Goal: Check status: Check status

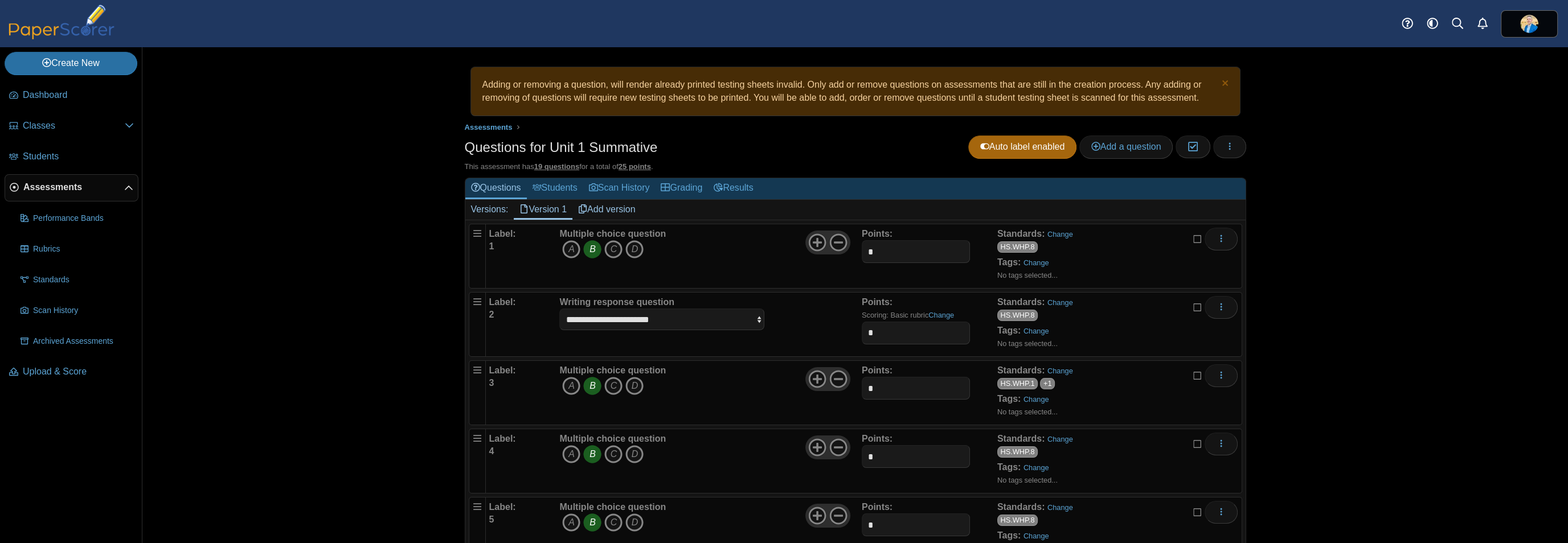
click at [57, 178] on link "Assessments" at bounding box center [71, 188] width 134 height 27
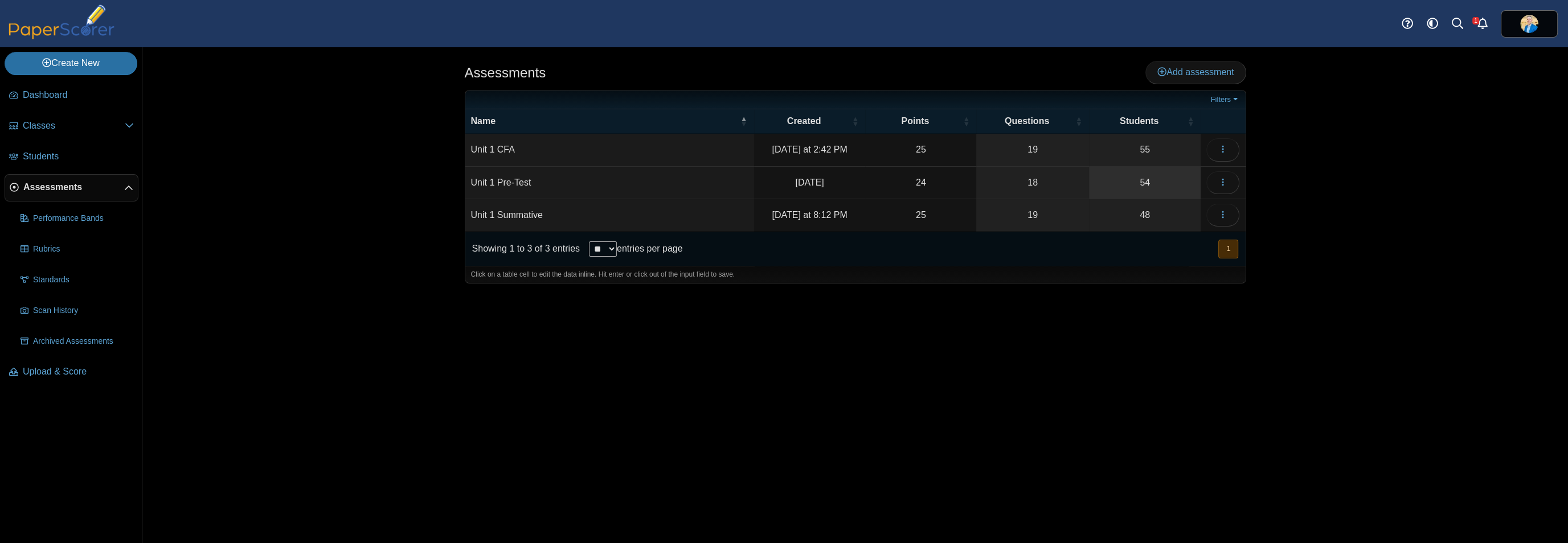
click at [1148, 184] on link "54" at bounding box center [1145, 182] width 112 height 32
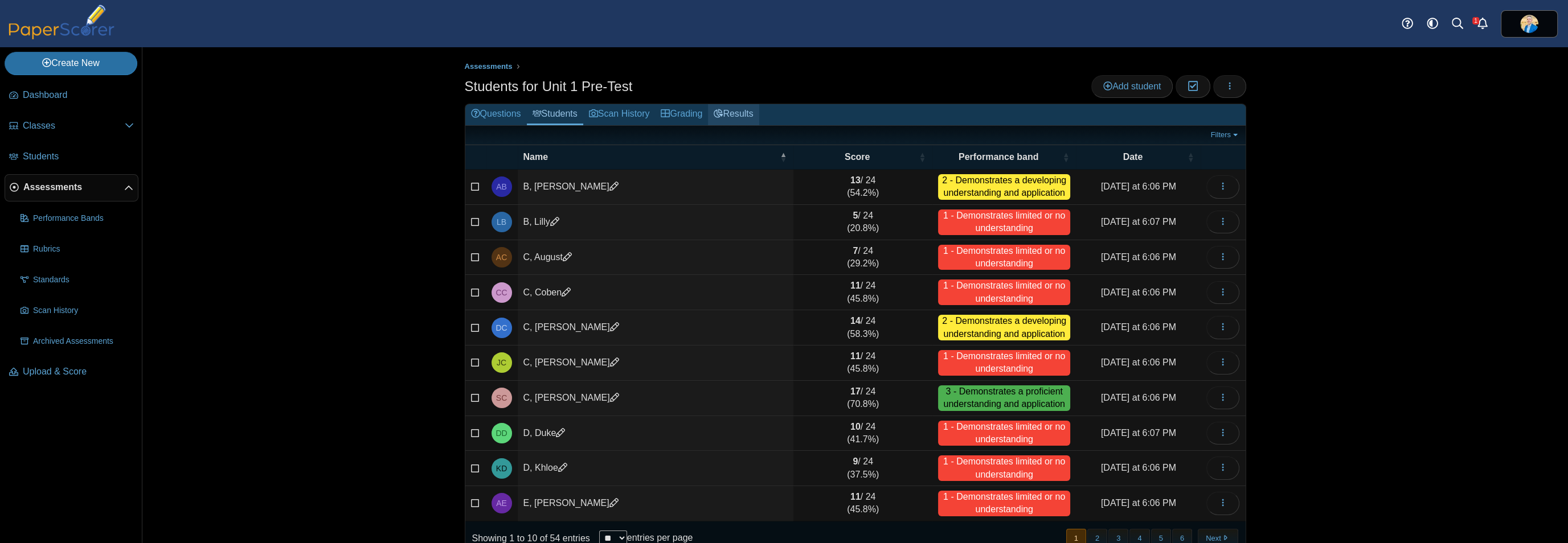
click at [739, 109] on link "Results" at bounding box center [733, 115] width 51 height 21
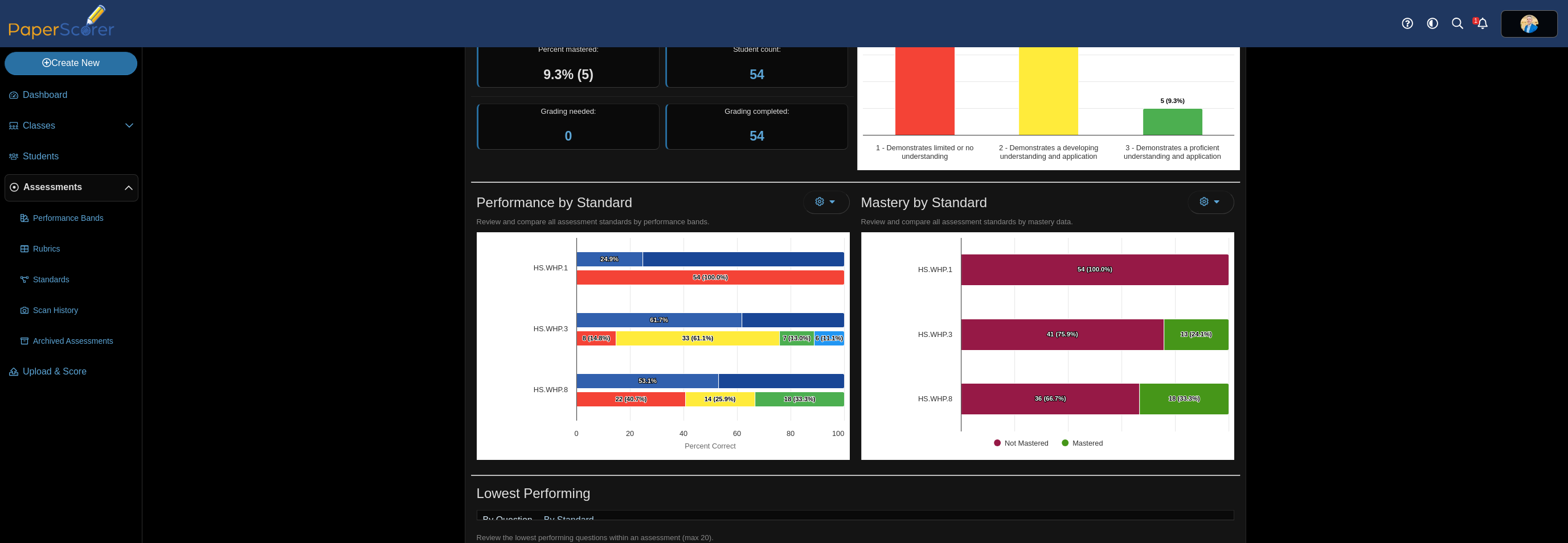
scroll to position [214, 0]
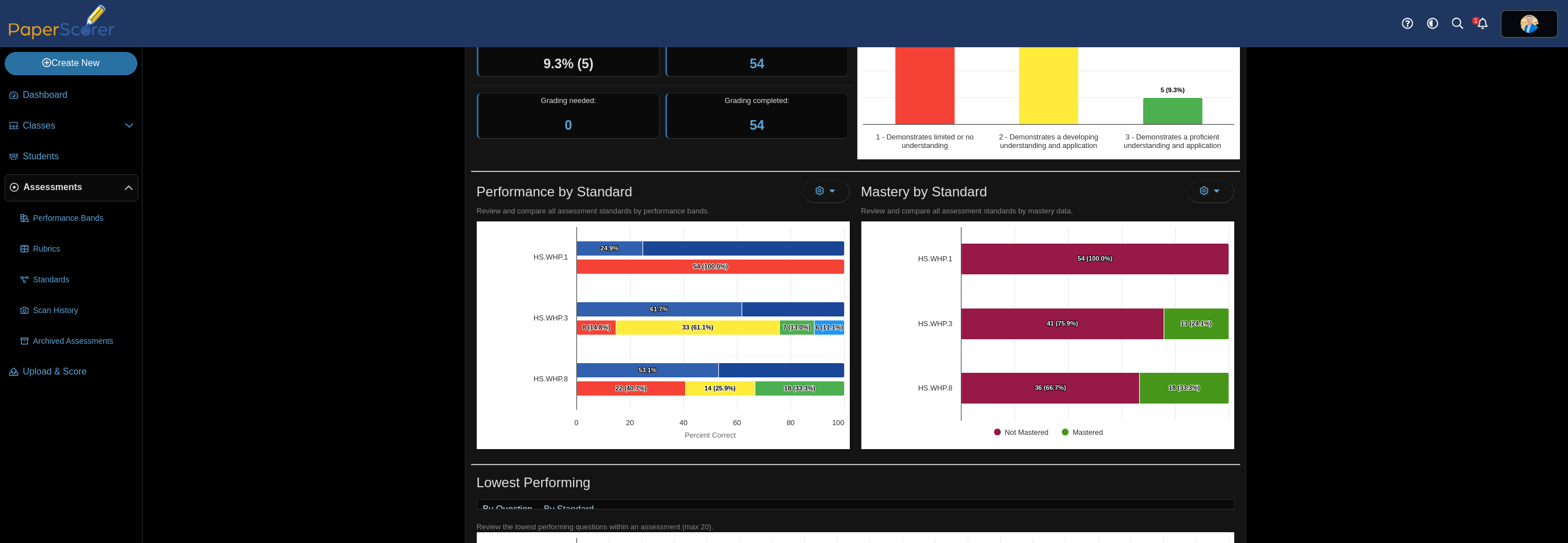
drag, startPoint x: 494, startPoint y: 405, endPoint x: 370, endPoint y: 432, distance: 126.9
click at [370, 432] on div "Assessments Overview report Results for Unit 1 Pre-Test Loading…" at bounding box center [855, 295] width 1425 height 496
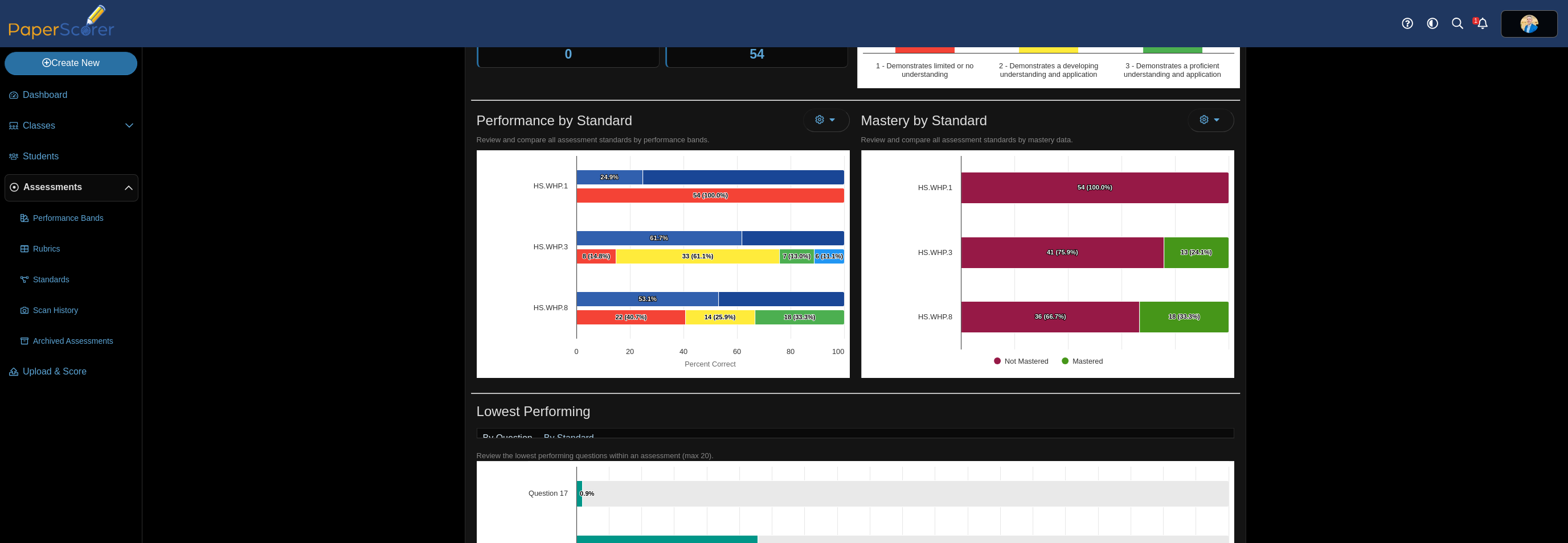
scroll to position [0, 0]
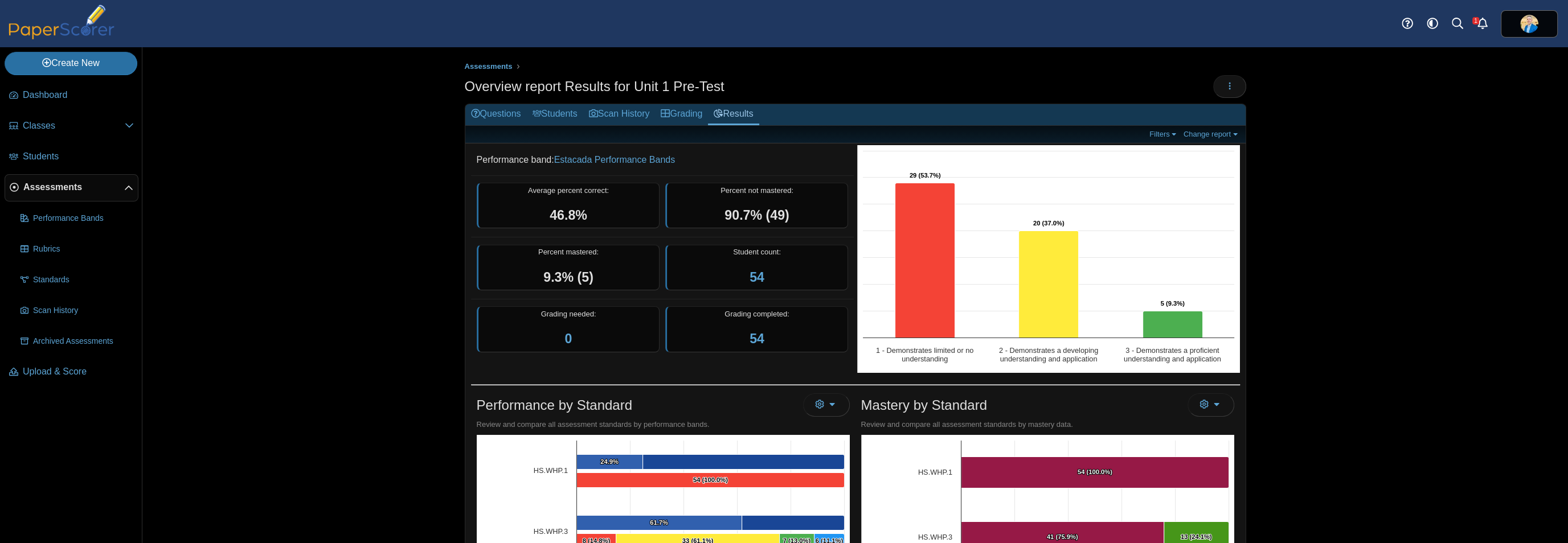
click at [69, 186] on span "Assessments" at bounding box center [74, 187] width 101 height 13
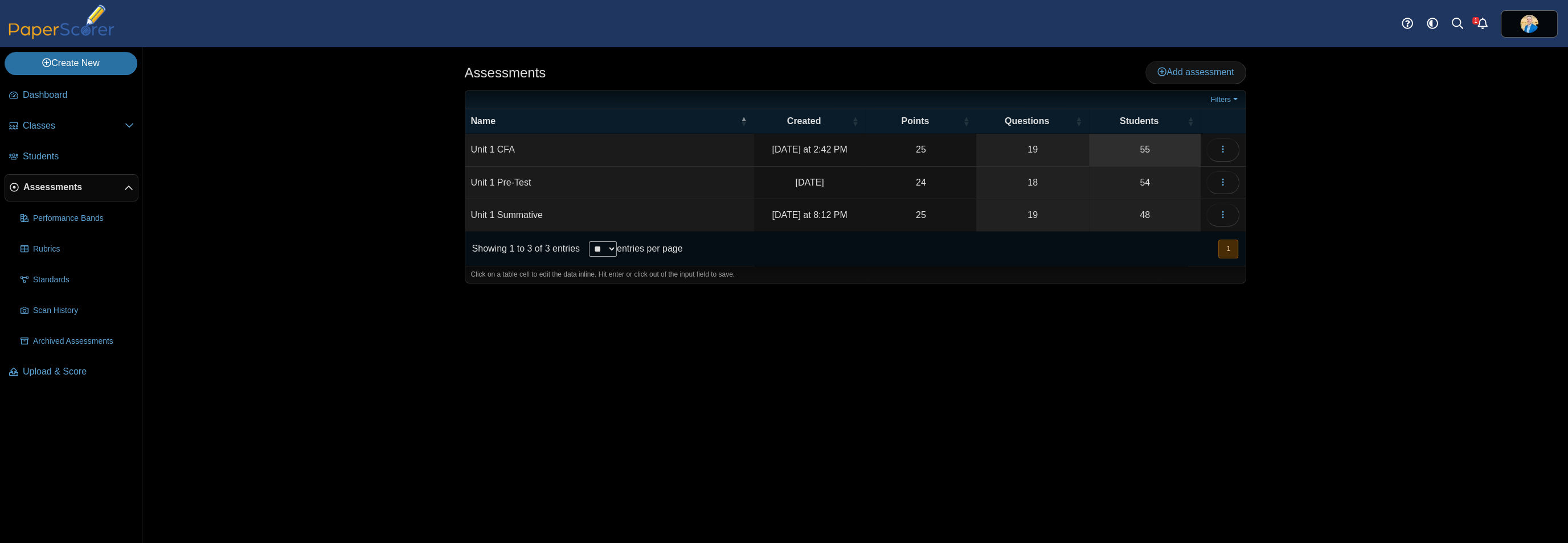
click at [1145, 146] on link "55" at bounding box center [1145, 149] width 112 height 32
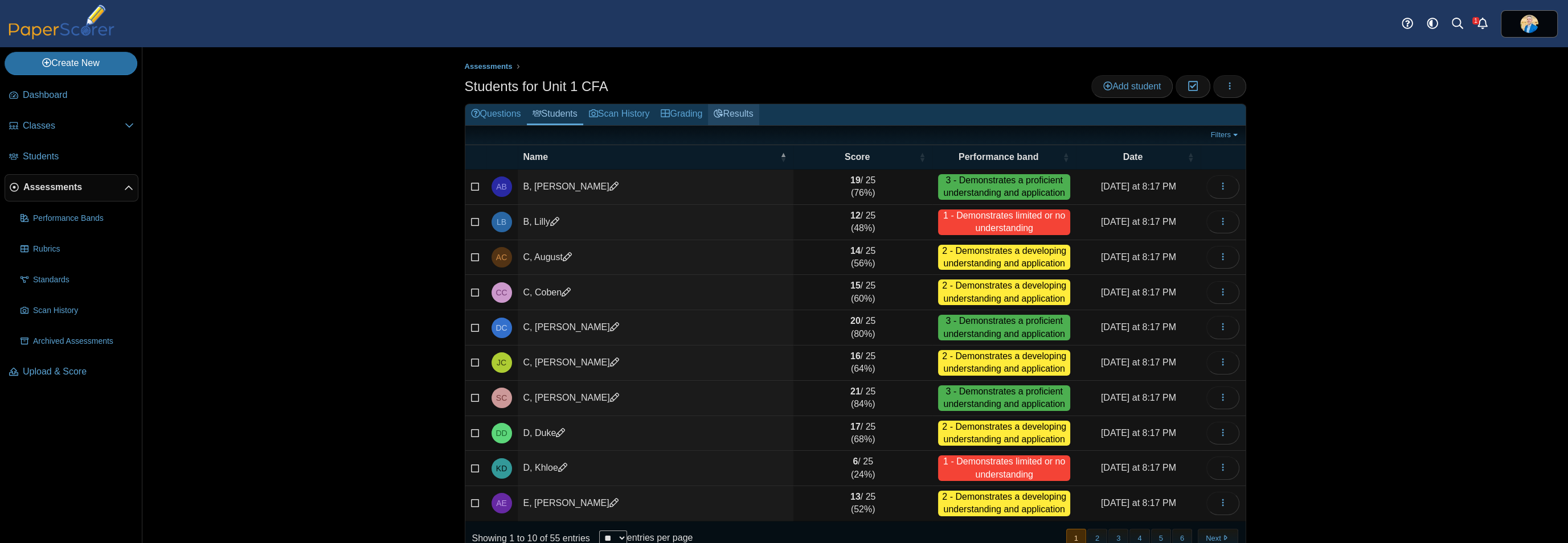
click at [730, 110] on link "Results" at bounding box center [733, 115] width 51 height 21
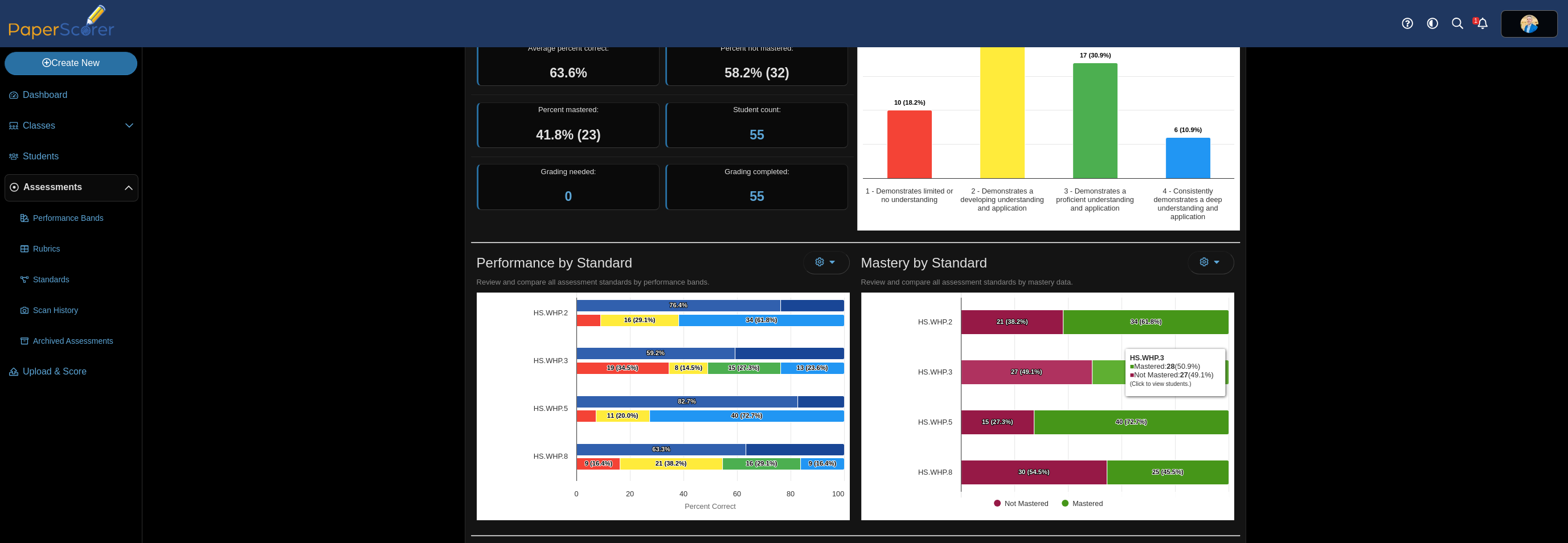
scroll to position [57, 0]
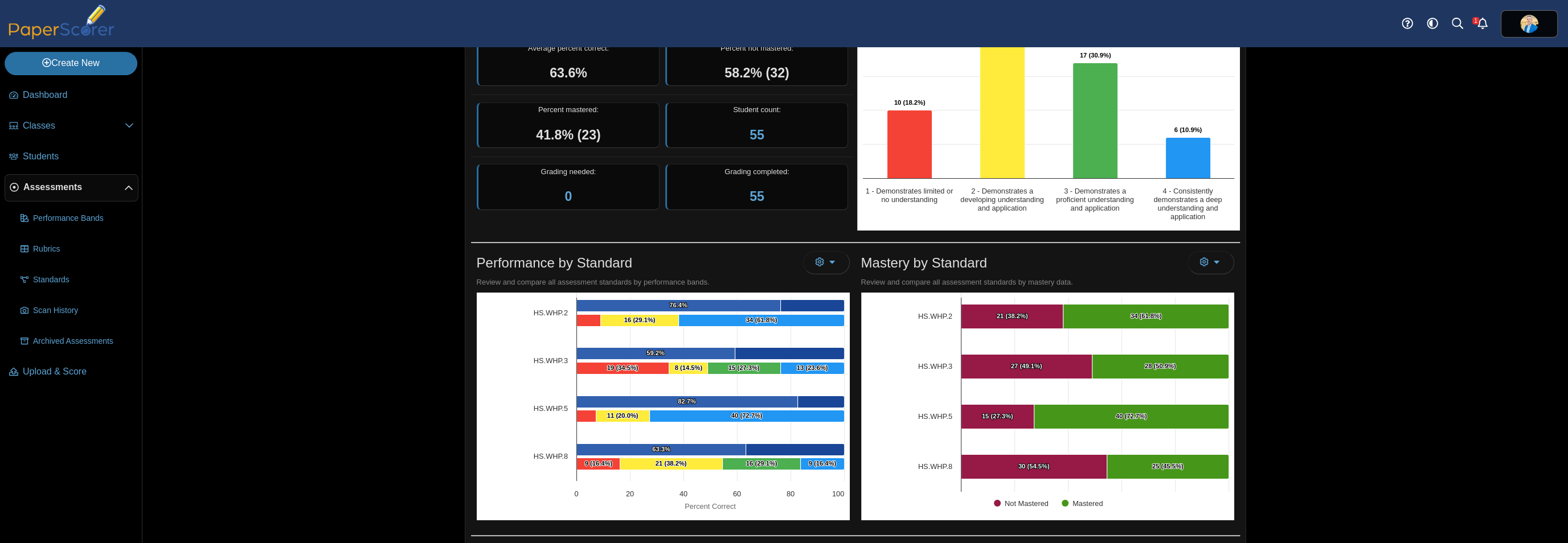
click at [54, 183] on span "Assessments" at bounding box center [74, 187] width 101 height 13
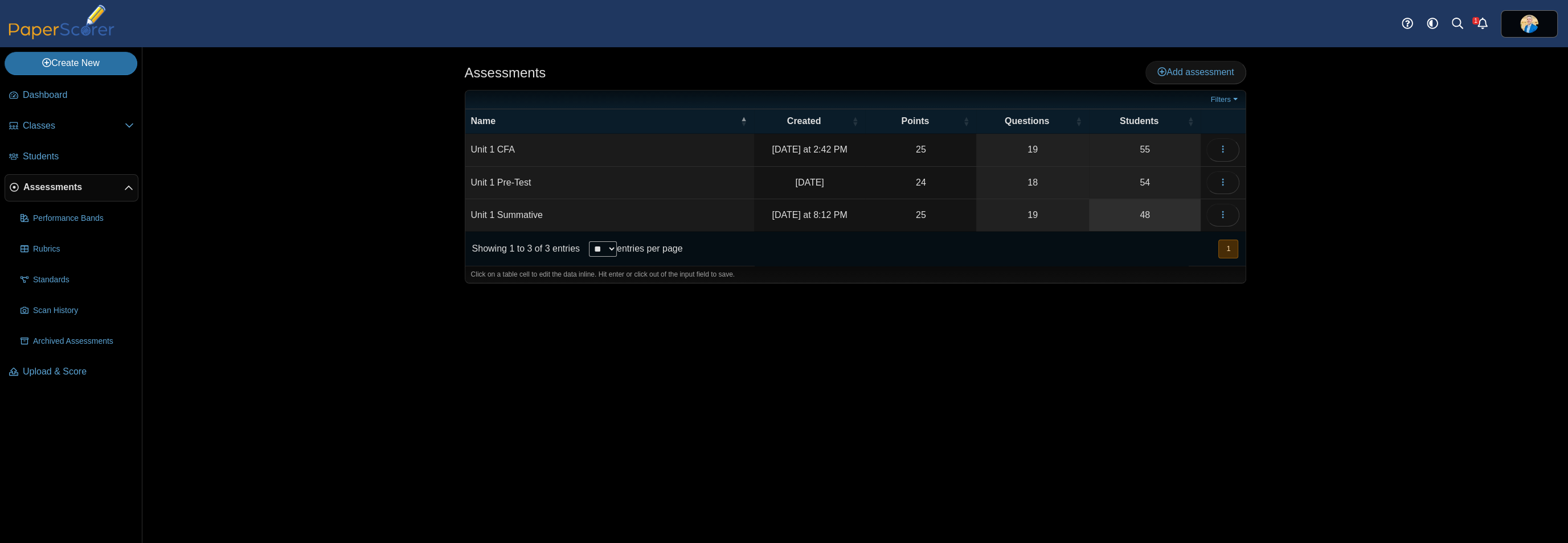
click at [1147, 209] on link "48" at bounding box center [1145, 215] width 112 height 32
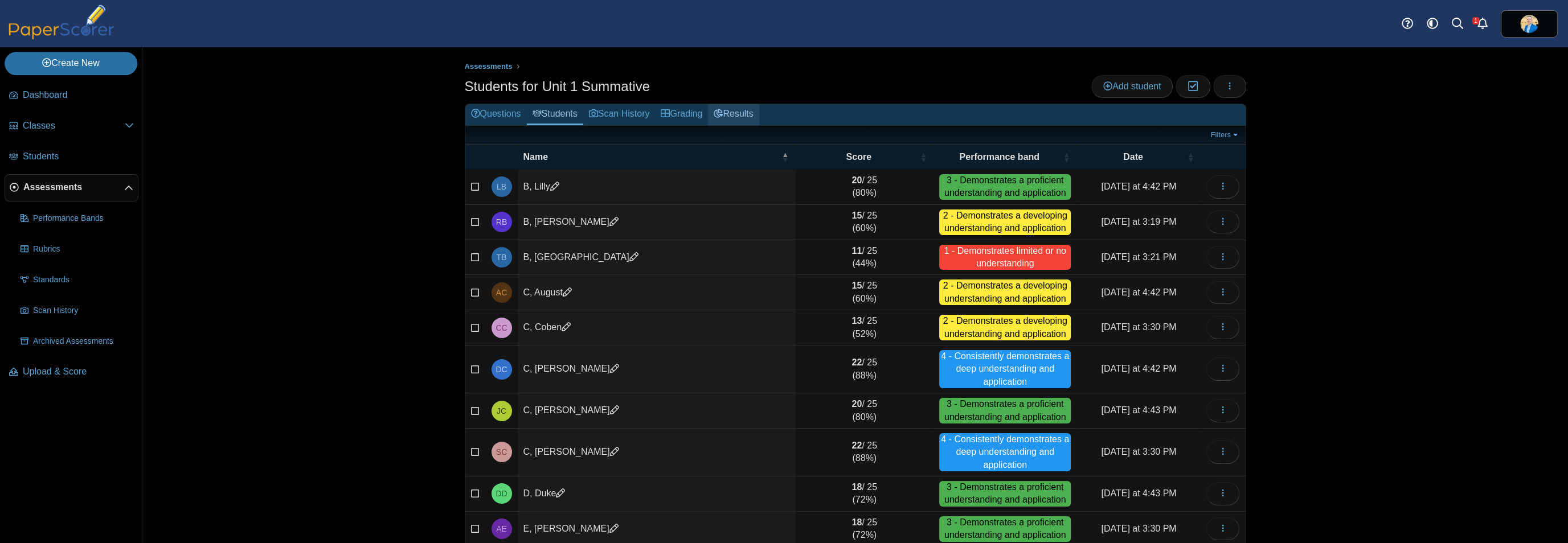
click at [735, 114] on link "Results" at bounding box center [733, 115] width 51 height 21
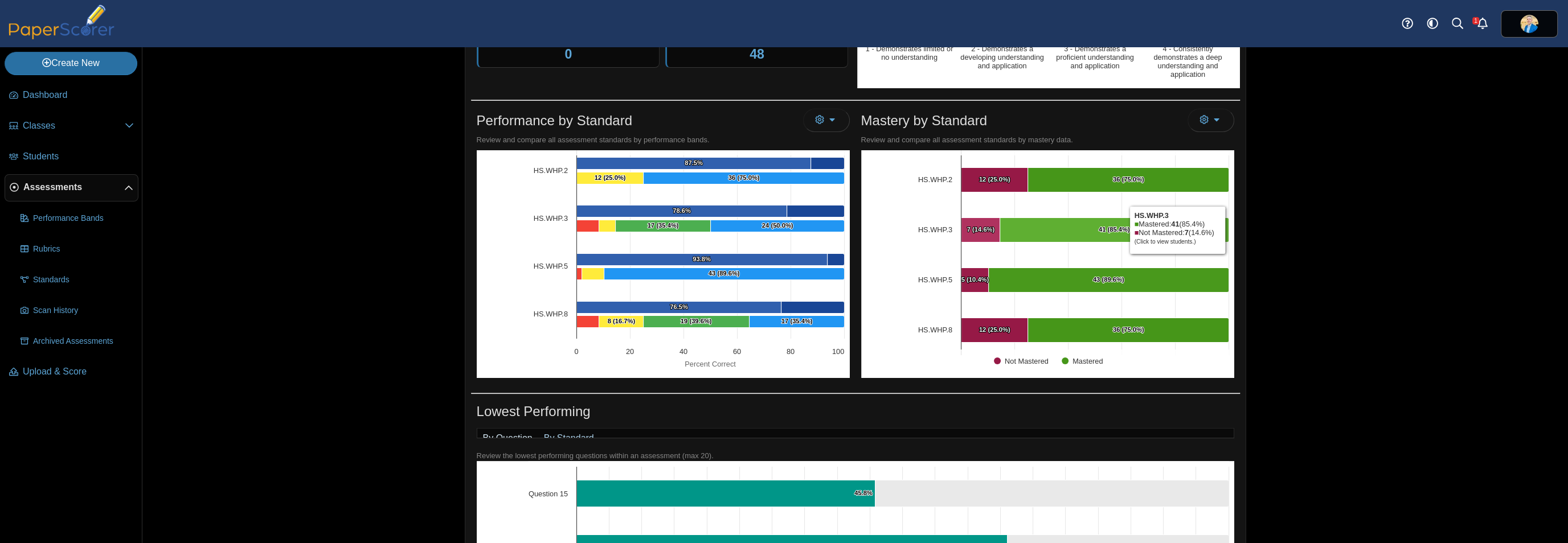
scroll to position [57, 0]
